Goal: Check status: Check status

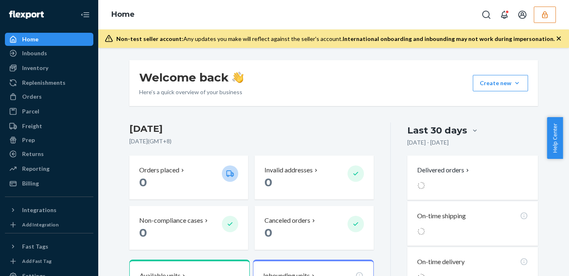
click at [61, 101] on div "Orders" at bounding box center [49, 96] width 87 height 11
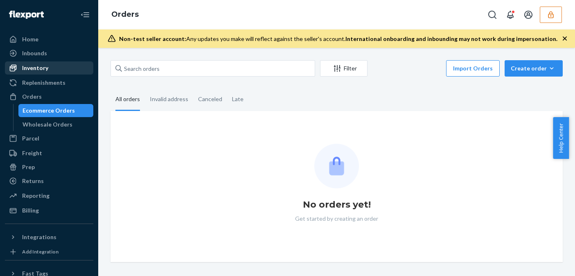
click at [57, 69] on div "Inventory" at bounding box center [49, 67] width 87 height 11
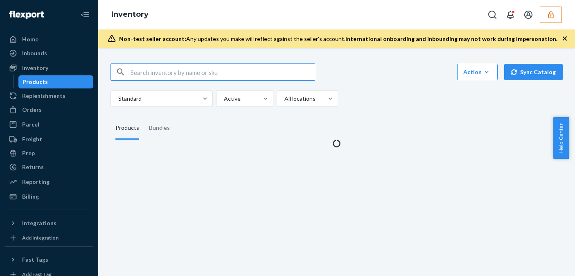
click at [176, 70] on input "text" at bounding box center [223, 72] width 184 height 16
click at [207, 75] on input "Motg5gmetro" at bounding box center [223, 72] width 184 height 16
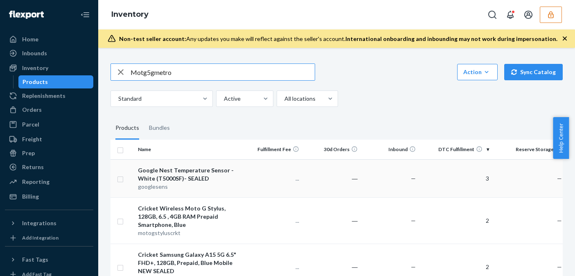
type input "Motg5gmetro"
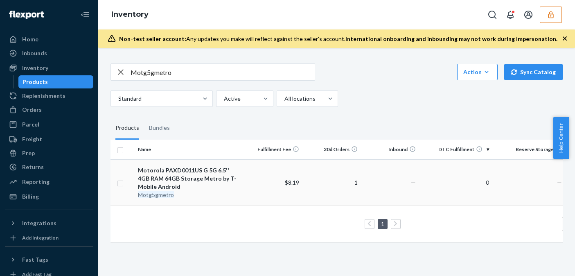
click at [218, 182] on div "Motorola PAXD0011US G 5G 6.5'' 4GB RAM 64GB Storage Metro by T-Mobile Android" at bounding box center [189, 178] width 103 height 25
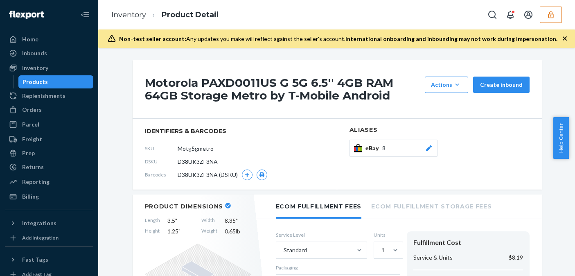
drag, startPoint x: 444, startPoint y: 118, endPoint x: 444, endPoint y: 123, distance: 4.5
click at [445, 119] on section "Aliases eBay 8" at bounding box center [439, 154] width 205 height 71
click at [459, 112] on div "Motorola PAXD0011US G 5G 6.5'' 4GB RAM 64GB Storage Metro by T-Mobile Android A…" at bounding box center [337, 89] width 409 height 59
click at [25, 108] on div "Orders" at bounding box center [32, 110] width 20 height 8
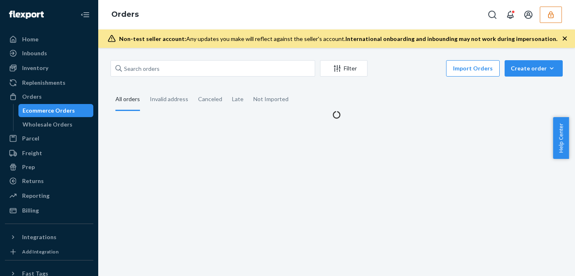
click at [415, 104] on fieldset "All orders Invalid address Canceled Late Not Imported" at bounding box center [337, 99] width 452 height 23
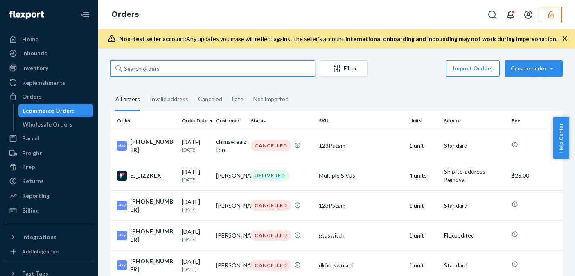
click at [158, 71] on input "text" at bounding box center [213, 68] width 205 height 16
paste input "134699772"
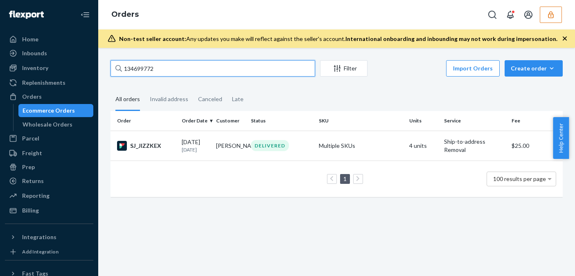
click at [185, 71] on input "134699772" at bounding box center [213, 68] width 205 height 16
click at [186, 70] on input "134699772" at bounding box center [213, 68] width 205 height 16
paste input "1018646"
type input "131018646"
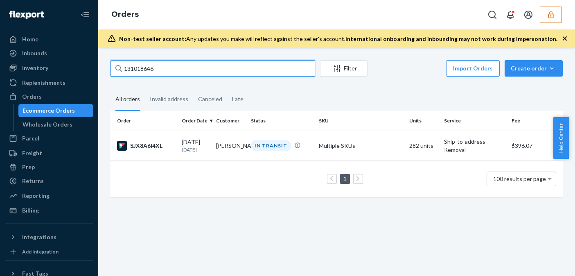
click at [146, 70] on input "131018646" at bounding box center [213, 68] width 205 height 16
click at [163, 68] on input "131018646" at bounding box center [213, 68] width 205 height 16
click at [182, 75] on input "131018646" at bounding box center [213, 68] width 205 height 16
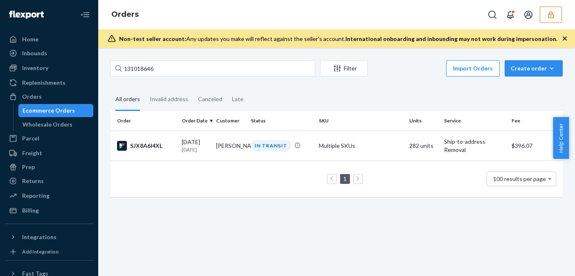
click at [431, 227] on div "131018646 Filter Import Orders Create order Ecommerce order Removal order All o…" at bounding box center [336, 162] width 477 height 228
click at [385, 84] on div "131018646 Filter Import Orders Create order Ecommerce order Removal order All o…" at bounding box center [336, 132] width 465 height 145
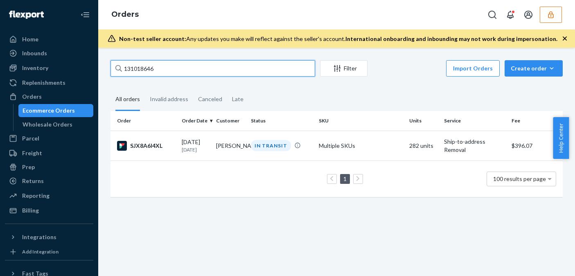
click at [124, 69] on input "131018646" at bounding box center [213, 68] width 205 height 16
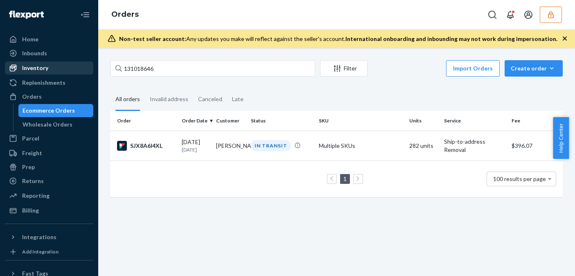
click at [39, 69] on div "Inventory" at bounding box center [35, 68] width 26 height 8
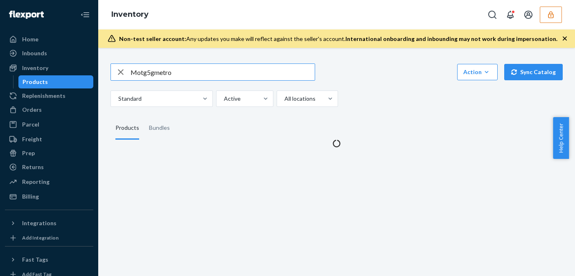
click at [151, 75] on input "Motg5gmetro" at bounding box center [223, 72] width 184 height 16
type input "vzpixel"
click at [172, 72] on input "vzpixel" at bounding box center [223, 72] width 184 height 16
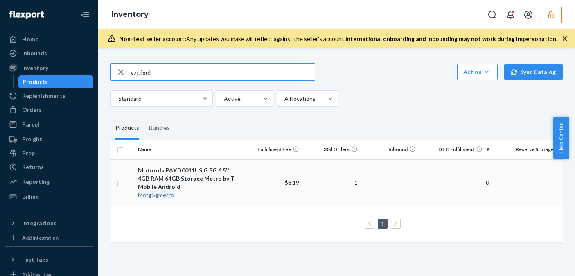
click at [199, 186] on div "Motorola PAXD0011US G 5G 6.5'' 4GB RAM 64GB Storage Metro by T-Mobile Android" at bounding box center [189, 178] width 103 height 25
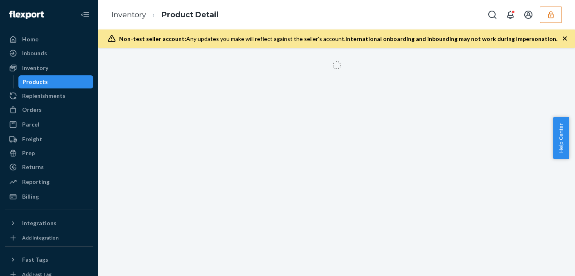
click at [53, 84] on div "Products" at bounding box center [56, 81] width 74 height 11
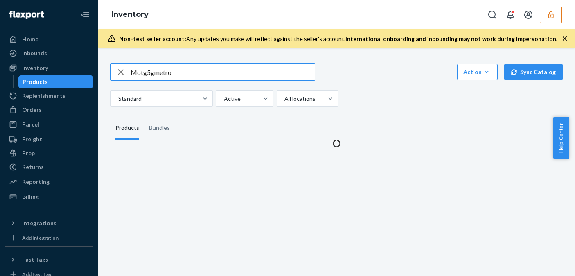
click at [151, 74] on input "Motg5gmetro" at bounding box center [223, 72] width 184 height 16
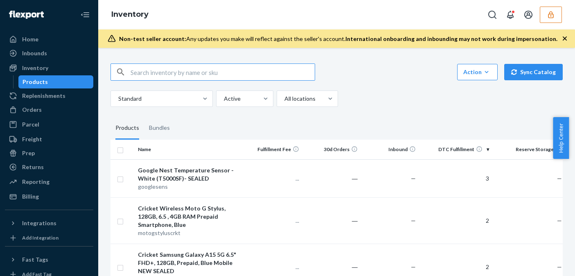
click at [147, 73] on input "text" at bounding box center [223, 72] width 184 height 16
paste input "vzpixel"
type input "vzpixel"
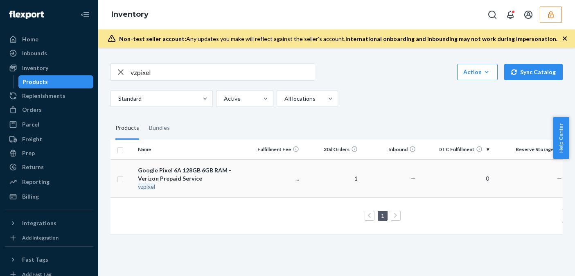
click at [226, 181] on div "Google Pixel 6A 128GB 6GB RAM - Verizon Prepaid Service" at bounding box center [189, 174] width 103 height 16
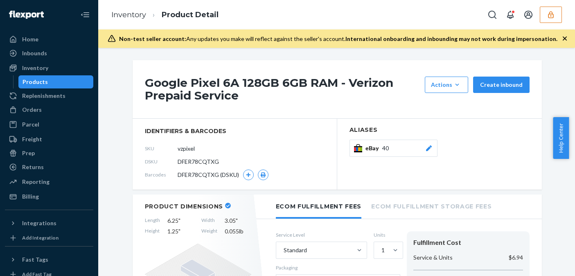
drag, startPoint x: 54, startPoint y: 85, endPoint x: 99, endPoint y: 82, distance: 45.1
click at [54, 85] on div "Products" at bounding box center [56, 81] width 74 height 11
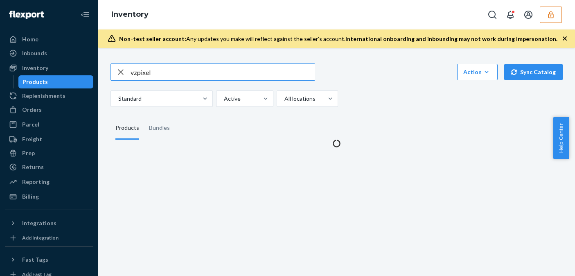
click at [145, 73] on input "vzpixel" at bounding box center [223, 72] width 184 height 16
click at [171, 80] on input "ax5400linksysob" at bounding box center [223, 72] width 184 height 16
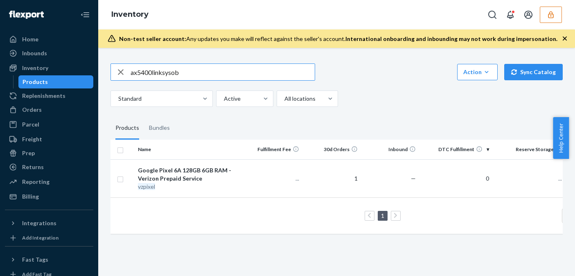
click at [176, 74] on input "ax5400linksysob" at bounding box center [223, 72] width 184 height 16
click at [186, 74] on input "ax5400linksysob" at bounding box center [223, 72] width 184 height 16
type input "ax5400linksysob"
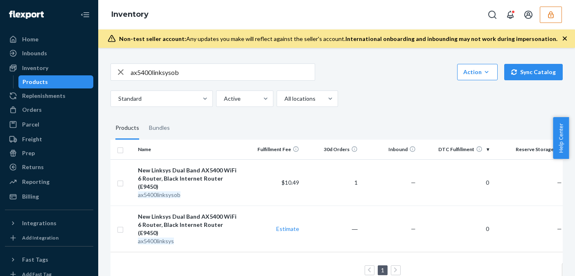
click at [180, 177] on div "New Linksys Dual Band AX5400 WiFi 6 Router, Black Internet Router (E9450)" at bounding box center [189, 178] width 103 height 25
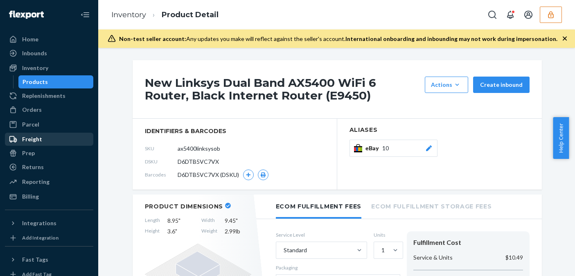
drag, startPoint x: 36, startPoint y: 106, endPoint x: 24, endPoint y: 142, distance: 38.3
click at [36, 106] on div "Orders" at bounding box center [32, 110] width 20 height 8
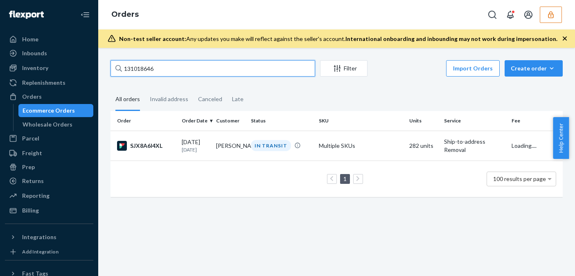
click at [142, 68] on input "131018646" at bounding box center [213, 68] width 205 height 16
paste input "4699772"
type input "134699772"
click at [166, 69] on input "134699772" at bounding box center [213, 68] width 205 height 16
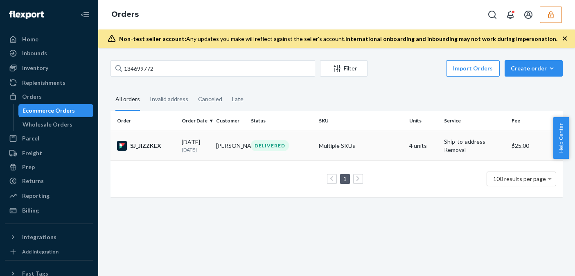
click at [193, 155] on td "[DATE] [DATE]" at bounding box center [196, 146] width 35 height 30
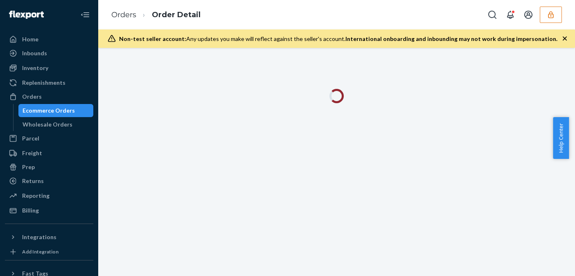
click at [567, 39] on icon "button" at bounding box center [565, 38] width 8 height 8
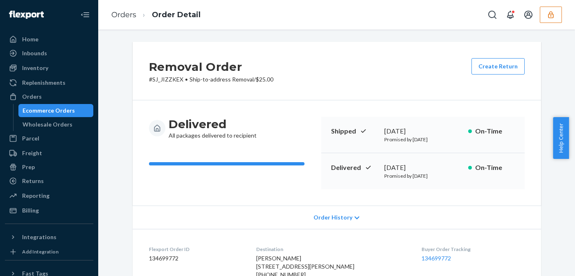
scroll to position [82, 0]
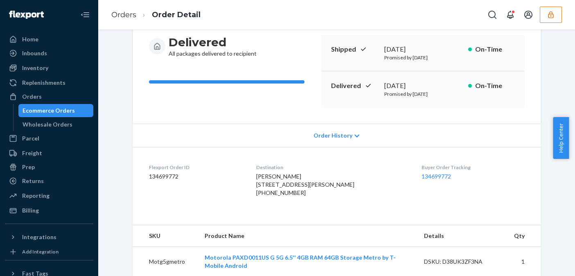
click at [343, 136] on span "Order History" at bounding box center [333, 135] width 39 height 8
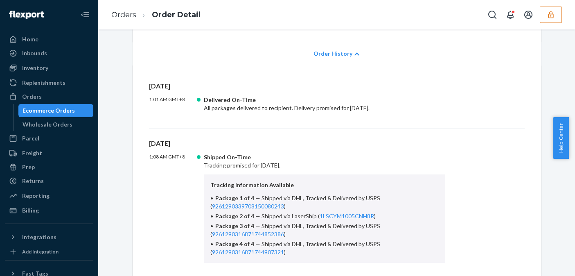
scroll to position [328, 0]
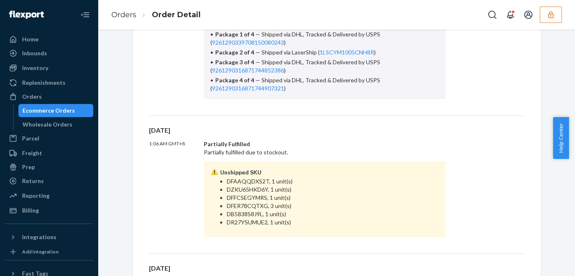
click at [363, 169] on div "Unshipped SKU" at bounding box center [324, 172] width 229 height 9
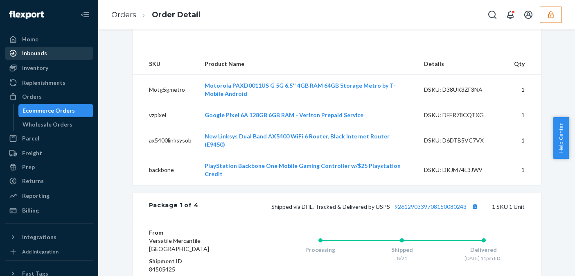
click at [37, 55] on div "Inbounds" at bounding box center [34, 53] width 25 height 8
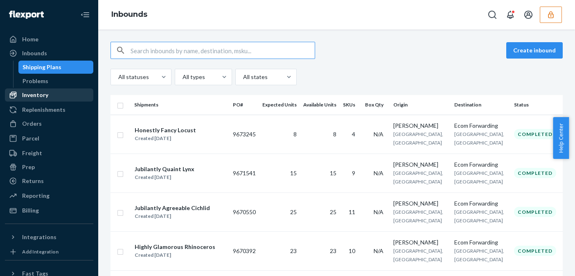
click at [32, 95] on div "Inventory" at bounding box center [35, 95] width 26 height 8
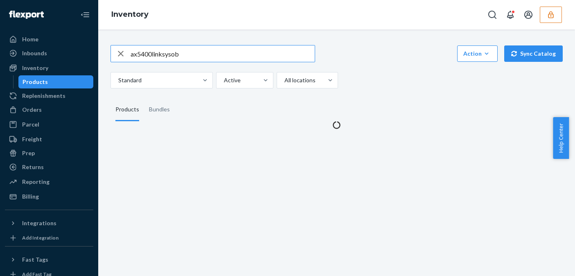
click at [158, 52] on input "ax5400linksysob" at bounding box center [223, 53] width 184 height 16
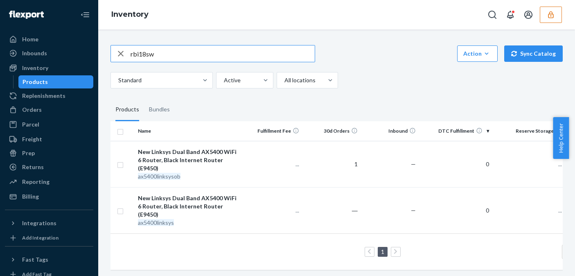
click at [179, 54] on input "rbi18sw" at bounding box center [223, 53] width 184 height 16
type input "rbi18sw"
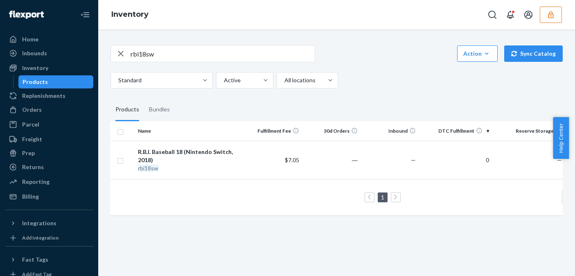
click at [241, 148] on div "R.B.I. Baseball 18 (Nintendo Switch, 2018)" at bounding box center [189, 156] width 103 height 16
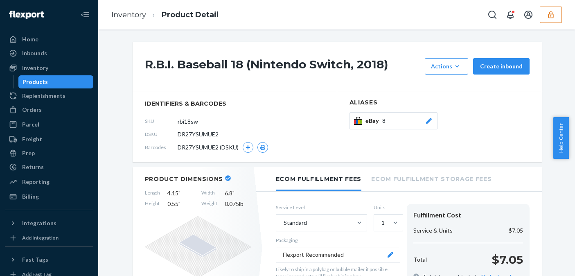
drag, startPoint x: 475, startPoint y: 138, endPoint x: 350, endPoint y: 156, distance: 125.8
click at [476, 138] on section "Aliases eBay 8" at bounding box center [439, 126] width 205 height 71
click at [34, 111] on div "Orders" at bounding box center [32, 110] width 20 height 8
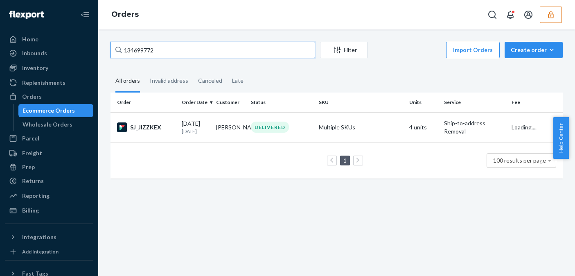
click at [138, 50] on input "134699772" at bounding box center [213, 50] width 205 height 16
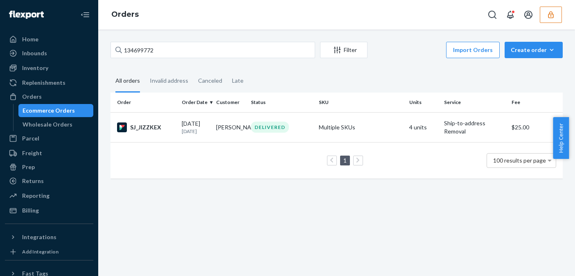
click at [239, 131] on td "[PERSON_NAME]" at bounding box center [230, 127] width 35 height 30
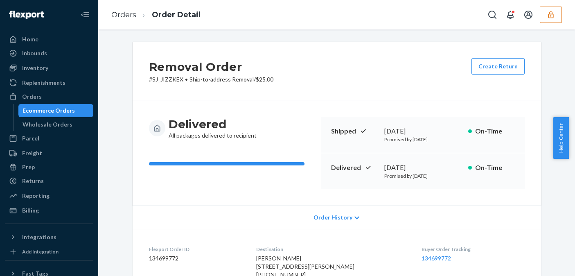
click at [436, 84] on div "Removal Order # SJ_JIZZKEX • Ship-to-address Removal / $25.00 Create Return" at bounding box center [337, 71] width 409 height 59
click at [439, 77] on div "Removal Order # SJ_JIZZKEX • Ship-to-address Removal / $25.00 Create Return" at bounding box center [337, 71] width 409 height 59
click at [328, 87] on div "Removal Order # SJ_JIZZKEX • Ship-to-address Removal / $25.00 Create Return" at bounding box center [337, 71] width 409 height 59
click at [305, 85] on div "Removal Order # SJ_JIZZKEX • Ship-to-address Removal / $25.00 Create Return" at bounding box center [337, 71] width 409 height 59
click at [338, 214] on span "Order History" at bounding box center [333, 217] width 39 height 8
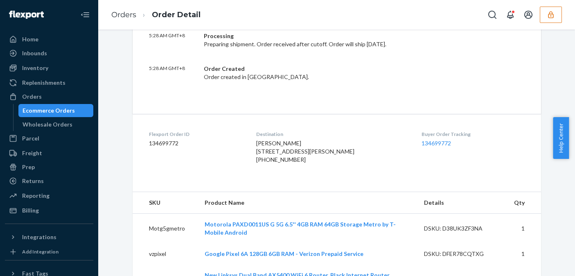
scroll to position [696, 0]
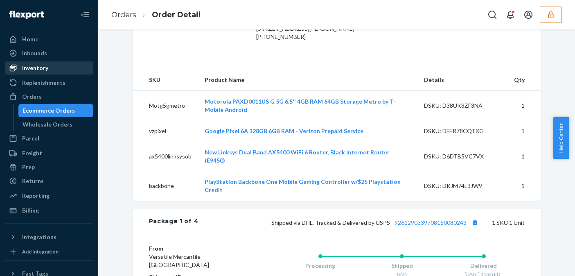
click at [50, 61] on link "Inventory" at bounding box center [49, 67] width 88 height 13
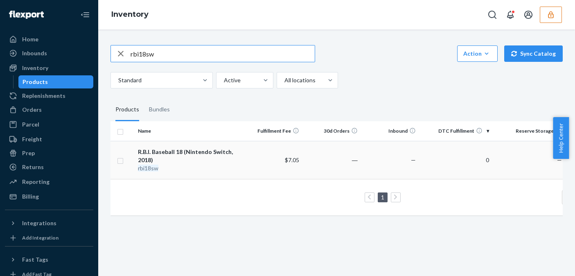
click at [187, 156] on div "R.B.I. Baseball 18 (Nintendo Switch, 2018)" at bounding box center [189, 156] width 103 height 16
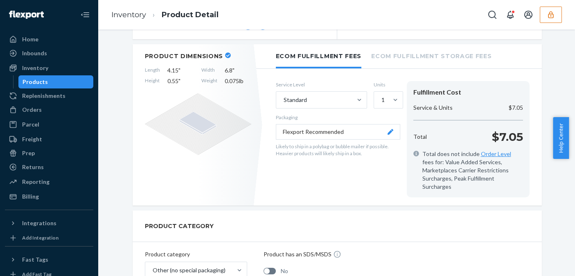
scroll to position [164, 0]
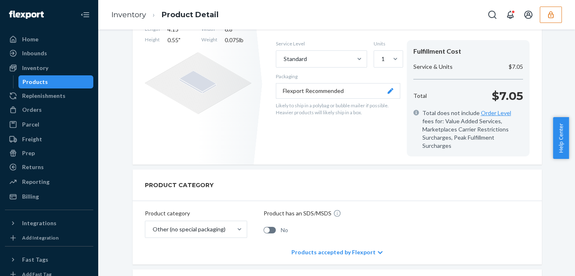
drag, startPoint x: 422, startPoint y: 195, endPoint x: 409, endPoint y: 197, distance: 12.5
click at [422, 201] on div "Product category Other (no special packaging) Product has an SDS/MSDS No" at bounding box center [337, 220] width 409 height 39
drag, startPoint x: 35, startPoint y: 79, endPoint x: 96, endPoint y: 94, distance: 62.9
click at [35, 79] on div "Products" at bounding box center [35, 82] width 25 height 8
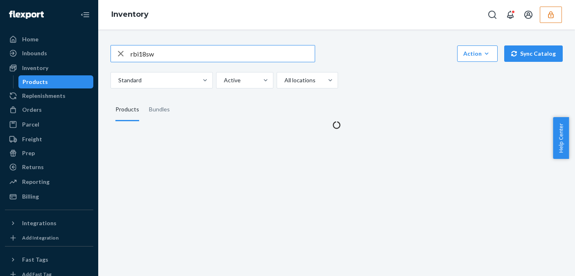
click at [145, 53] on input "rbi18sw" at bounding box center [223, 53] width 184 height 16
click at [144, 53] on input "rbi18sw" at bounding box center [223, 53] width 184 height 16
type input "131018646"
click at [166, 51] on input "131018646" at bounding box center [223, 53] width 184 height 16
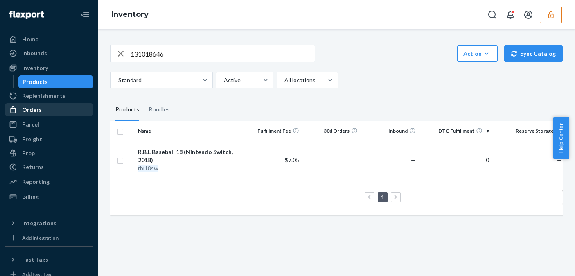
click at [41, 104] on div "Orders" at bounding box center [49, 109] width 87 height 11
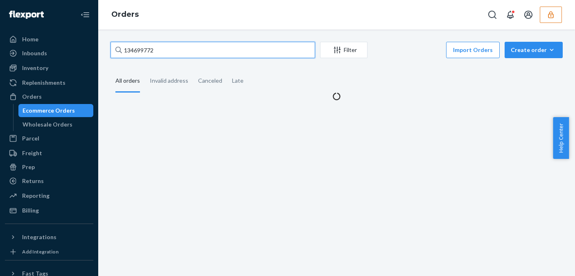
click at [139, 50] on input "134699772" at bounding box center [213, 50] width 205 height 16
paste input "1018646"
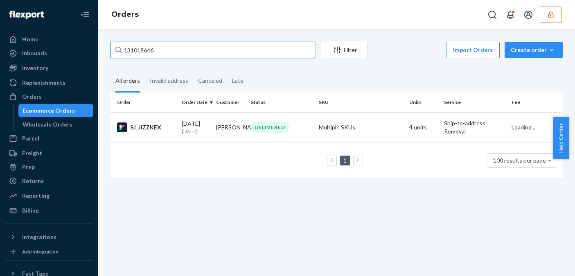
click at [179, 48] on input "131018646" at bounding box center [213, 50] width 205 height 16
type input "131018646"
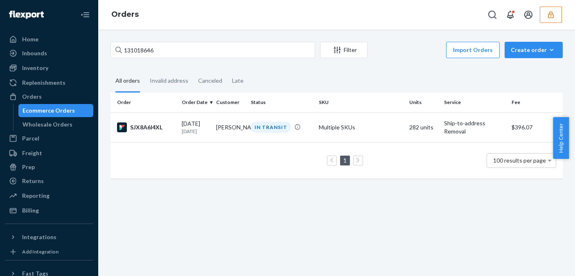
click at [417, 179] on td "1 100 results per page" at bounding box center [337, 160] width 452 height 36
click at [171, 130] on div "SJX8A6I4XL" at bounding box center [146, 127] width 58 height 10
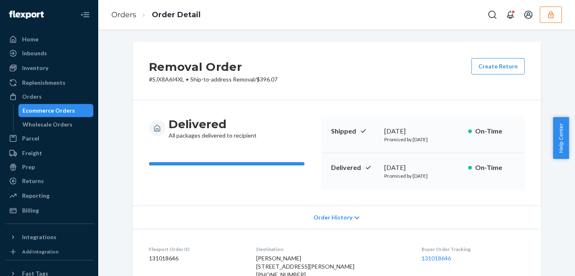
drag, startPoint x: 438, startPoint y: 77, endPoint x: 432, endPoint y: 77, distance: 5.7
click at [438, 77] on div "Removal Order # SJX8A6I4XL • Ship-to-address Removal / $396.07 Create Return" at bounding box center [337, 71] width 409 height 59
click at [341, 212] on div "Order History" at bounding box center [337, 217] width 409 height 23
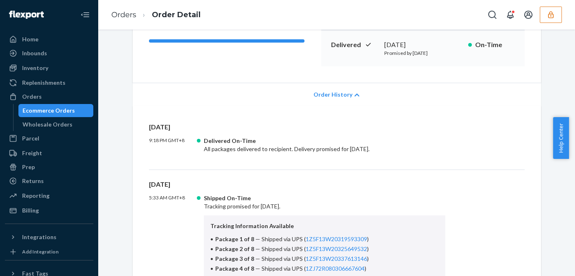
scroll to position [690, 0]
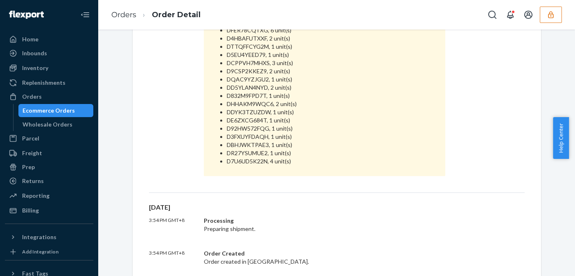
click at [49, 111] on div "Ecommerce Orders" at bounding box center [49, 110] width 52 height 8
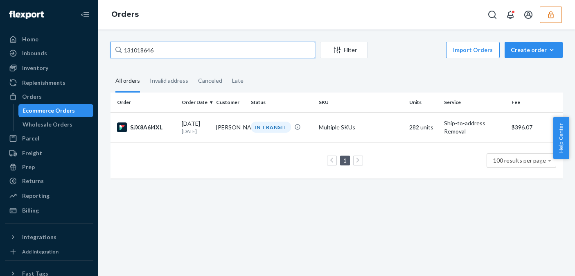
click at [138, 53] on input "131018646" at bounding box center [213, 50] width 205 height 16
paste input "28998823"
click at [161, 49] on input "128998823" at bounding box center [213, 50] width 205 height 16
type input "128998823"
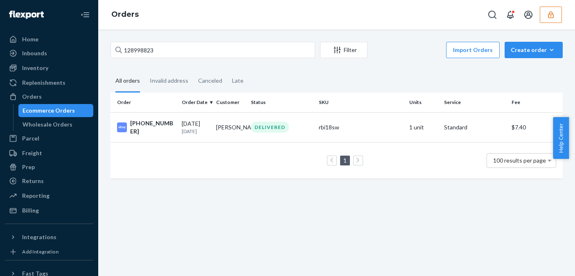
click at [235, 203] on div "128998823 Filter Import Orders Create order Ecommerce order Removal order All o…" at bounding box center [336, 152] width 477 height 246
click at [175, 130] on td "[PHONE_NUMBER]" at bounding box center [145, 127] width 68 height 30
